Goal: Information Seeking & Learning: Find specific fact

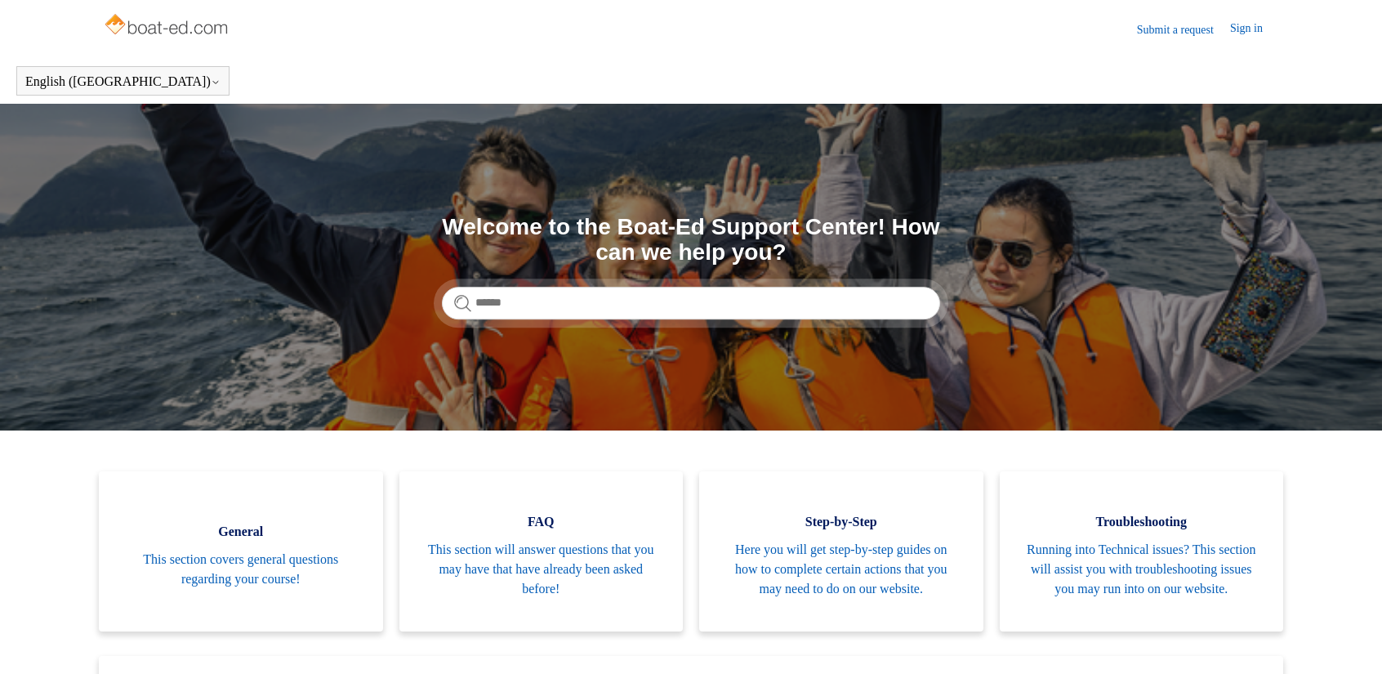
scroll to position [82, 0]
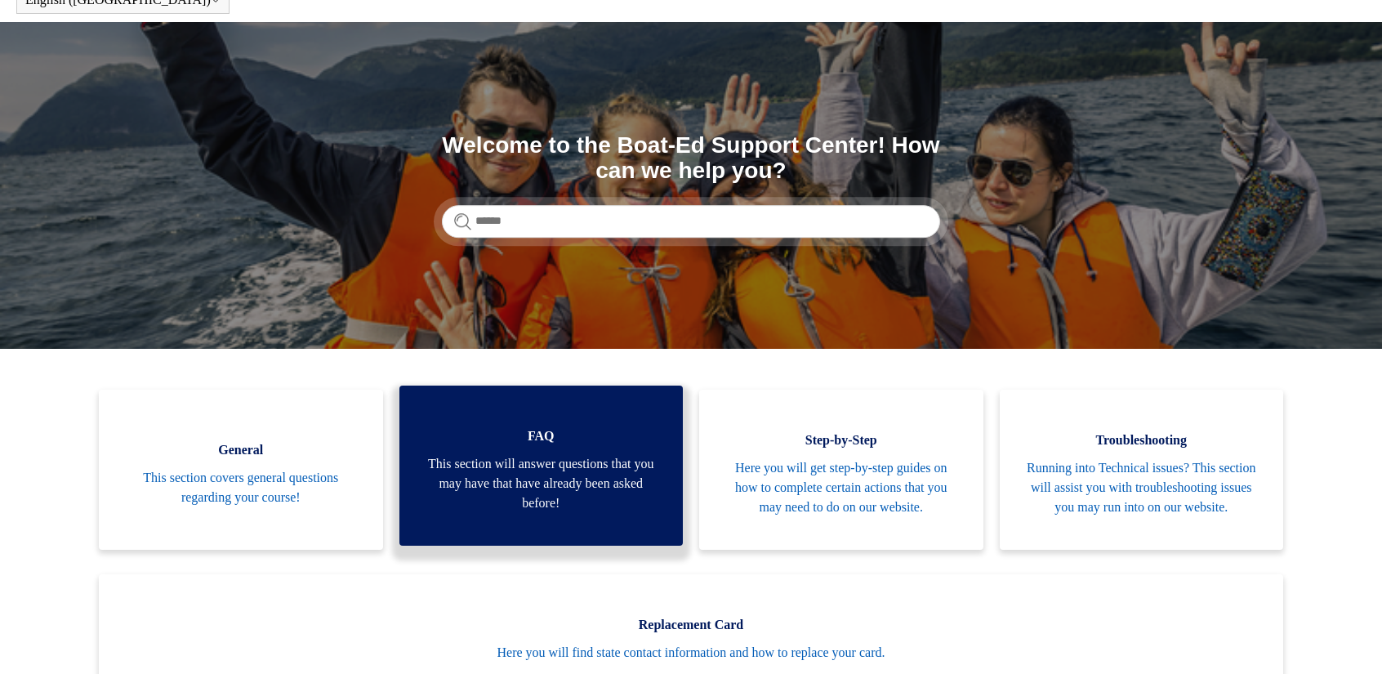
click at [540, 482] on span "This section will answer questions that you may have that have already been ask…" at bounding box center [541, 483] width 235 height 59
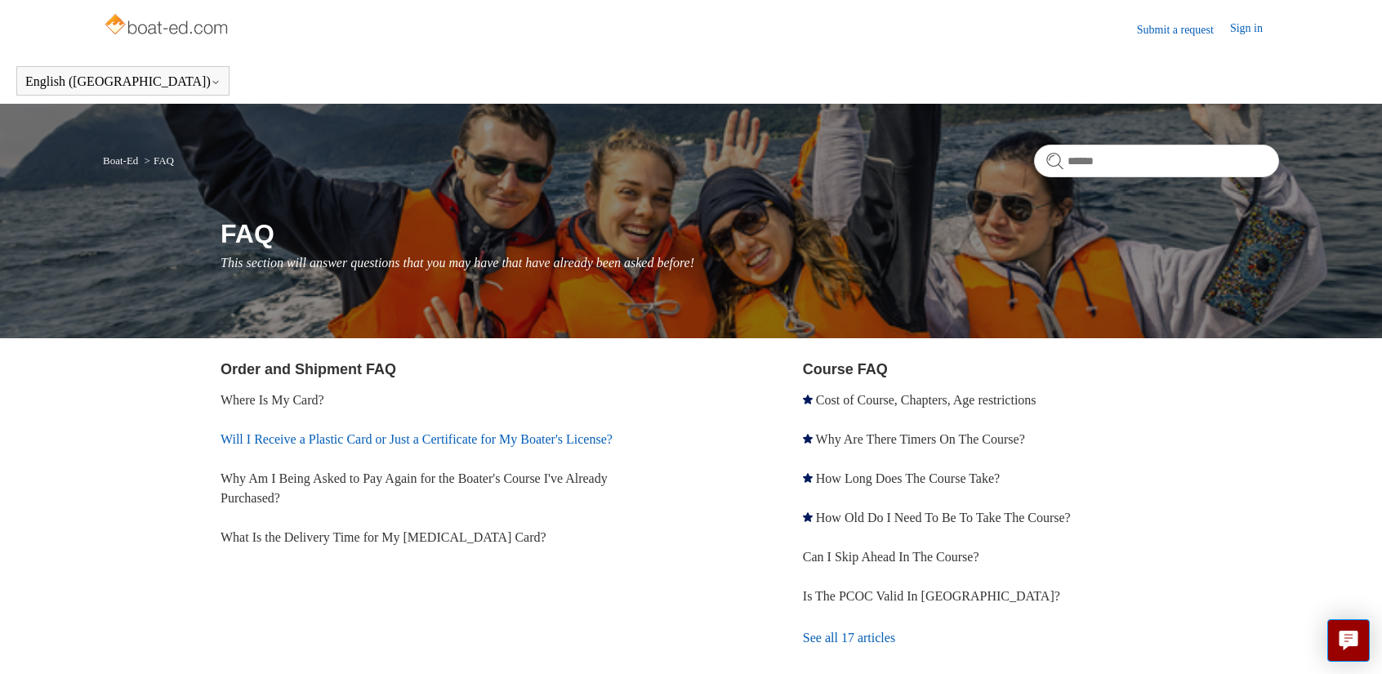
click at [560, 438] on link "Will I Receive a Plastic Card or Just a Certificate for My Boater's License?" at bounding box center [416, 439] width 392 height 14
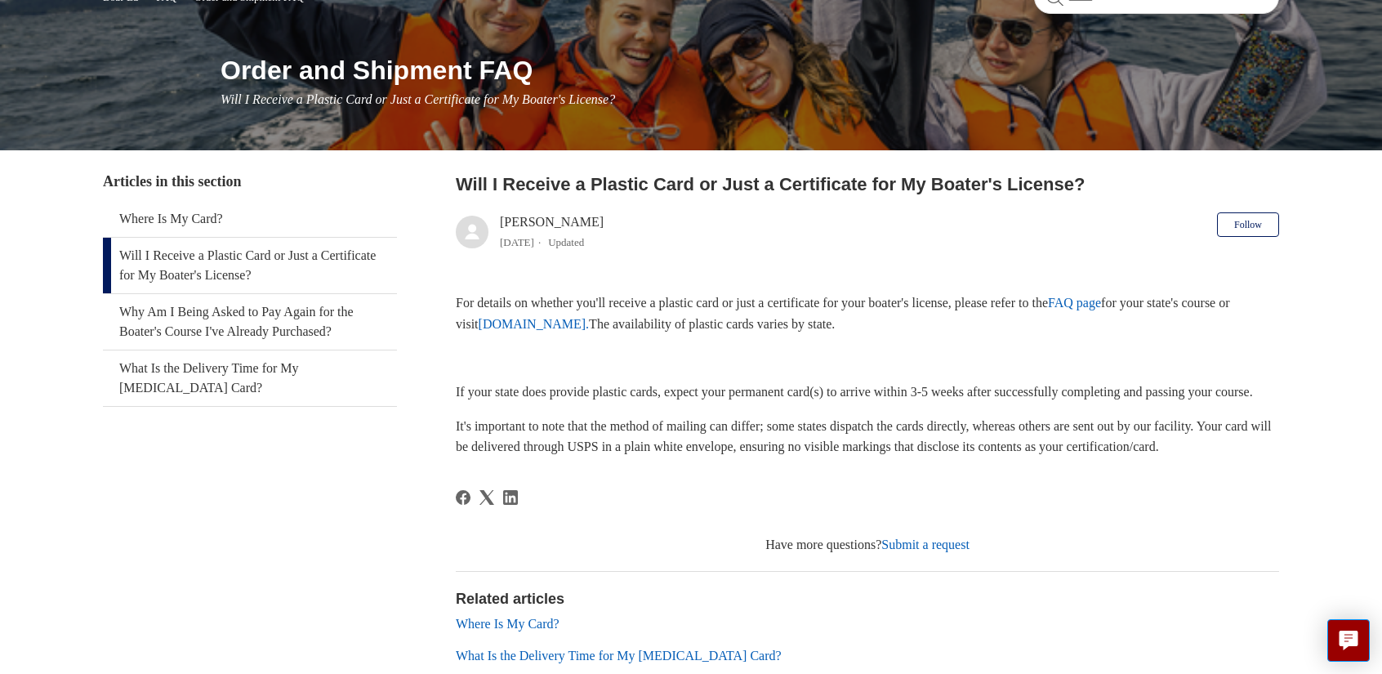
scroll to position [245, 0]
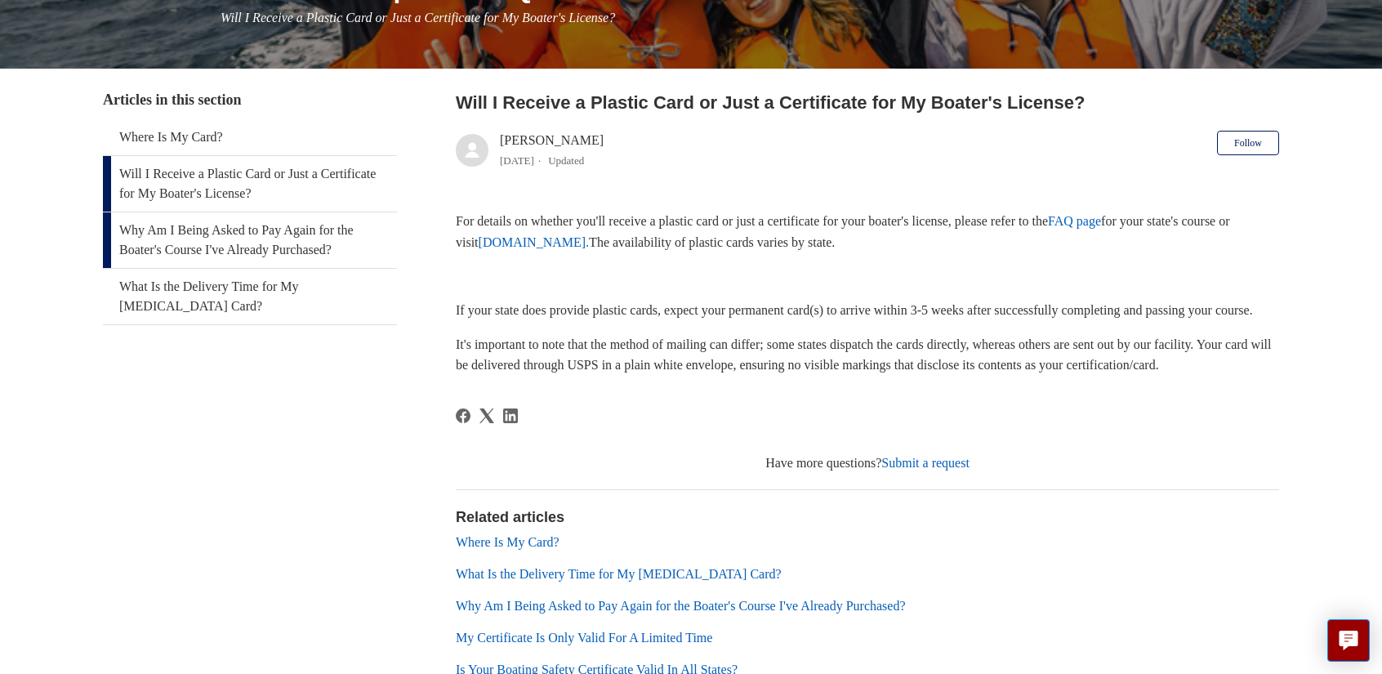
click at [230, 247] on link "Why Am I Being Asked to Pay Again for the Boater's Course I've Already Purchase…" at bounding box center [250, 240] width 294 height 56
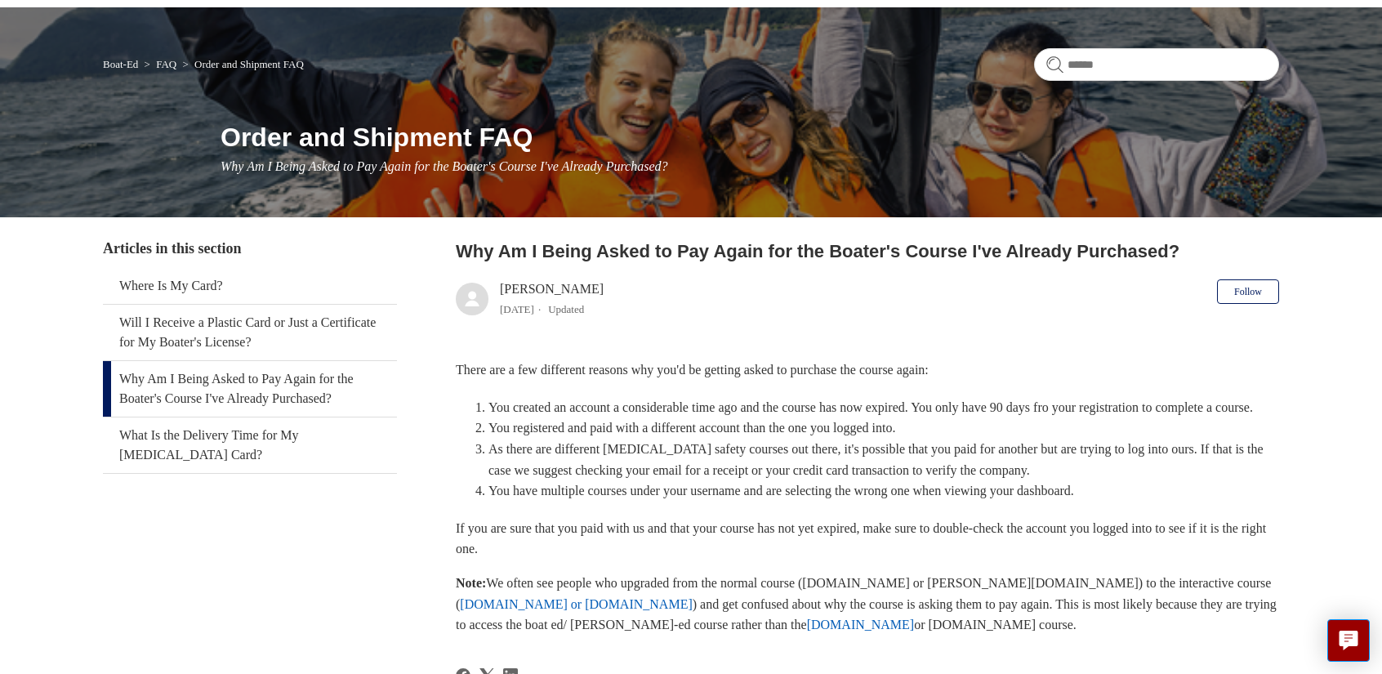
scroll to position [163, 0]
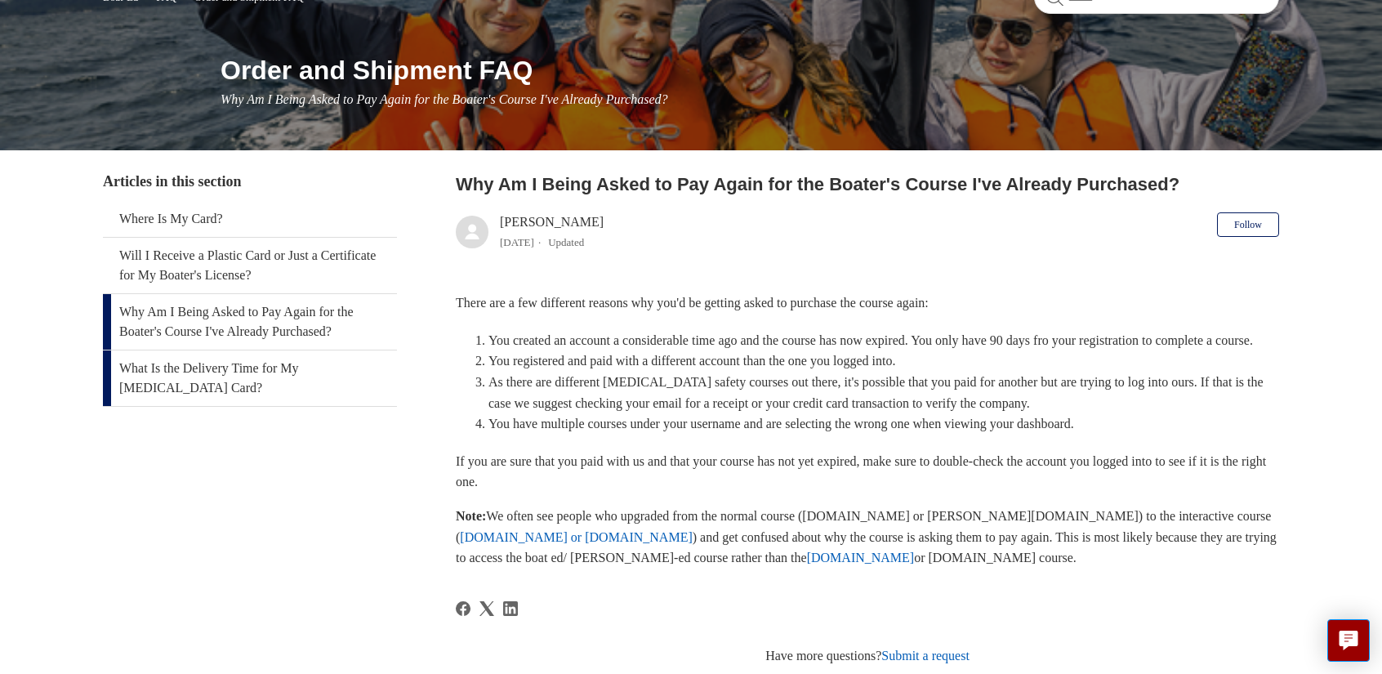
click at [316, 386] on link "What Is the Delivery Time for My [MEDICAL_DATA] Card?" at bounding box center [250, 378] width 294 height 56
